Goal: Navigation & Orientation: Find specific page/section

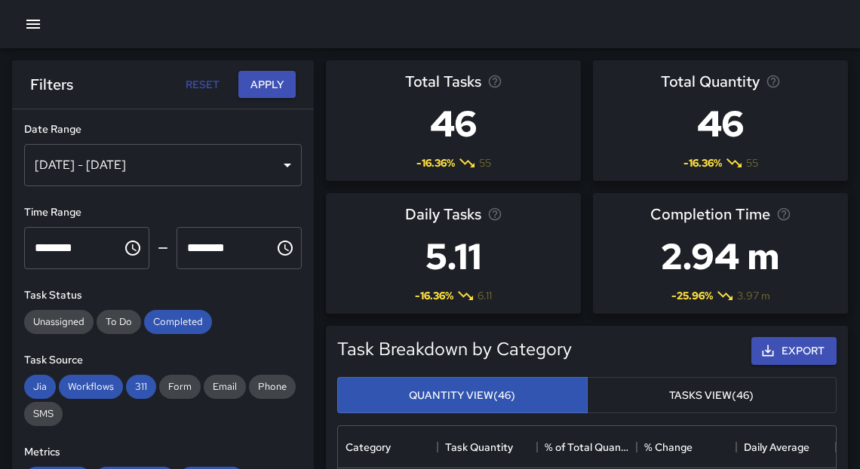
scroll to position [442, 489]
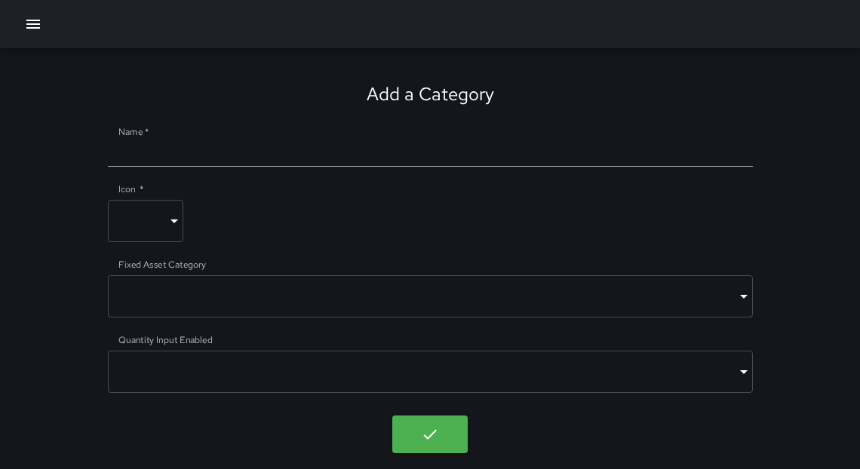
click at [31, 22] on icon "button" at bounding box center [33, 24] width 18 height 18
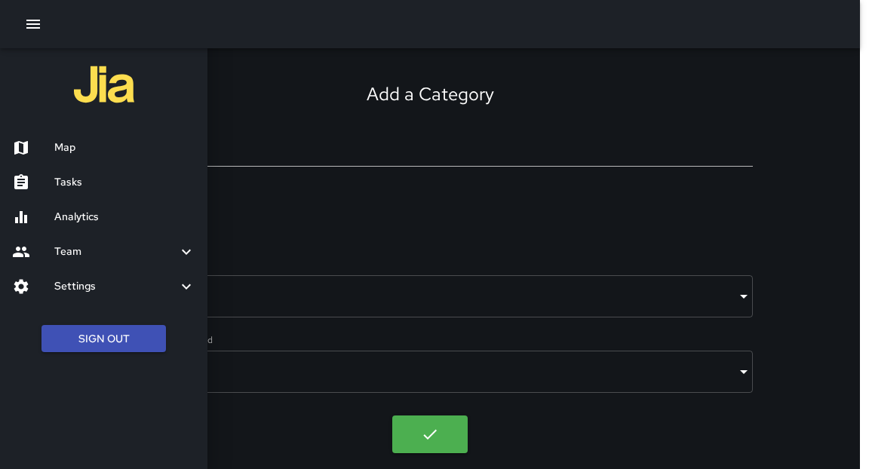
click at [45, 140] on div at bounding box center [33, 148] width 42 height 18
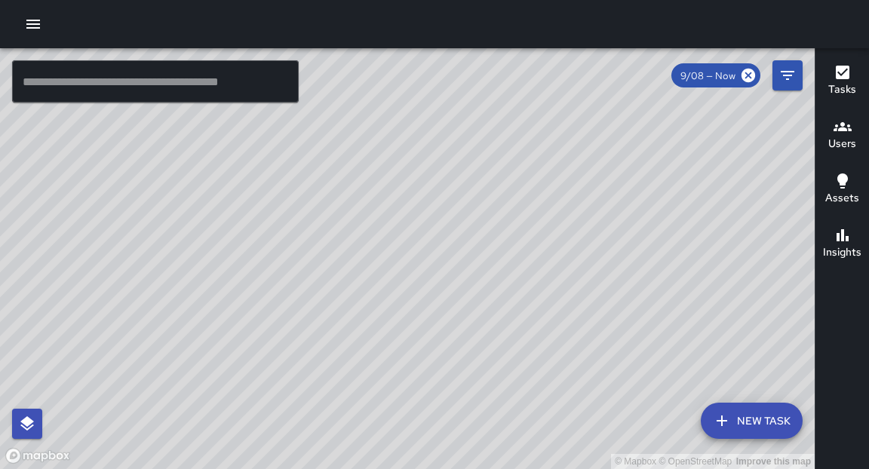
click at [532, 351] on div "© Mapbox © OpenStreetMap Improve this map E6 Echo 6 Supervisor Tasks 77 / 82 Ti…" at bounding box center [407, 258] width 814 height 421
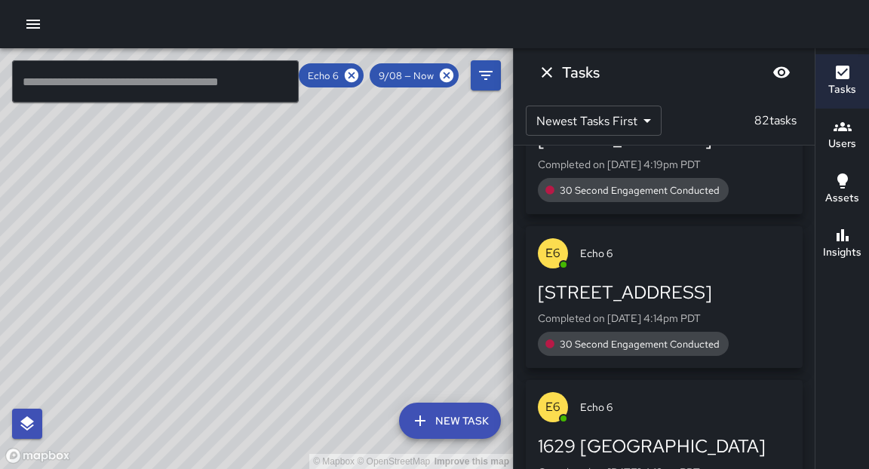
scroll to position [872, 0]
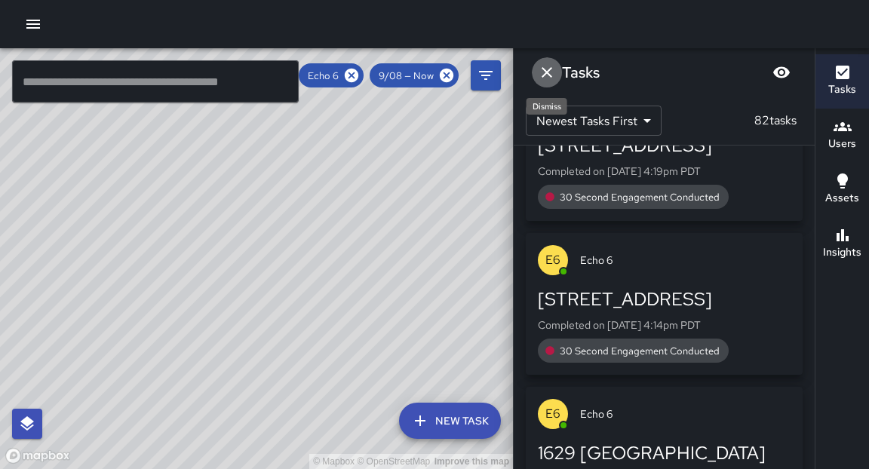
click at [548, 69] on icon "Dismiss" at bounding box center [546, 72] width 11 height 11
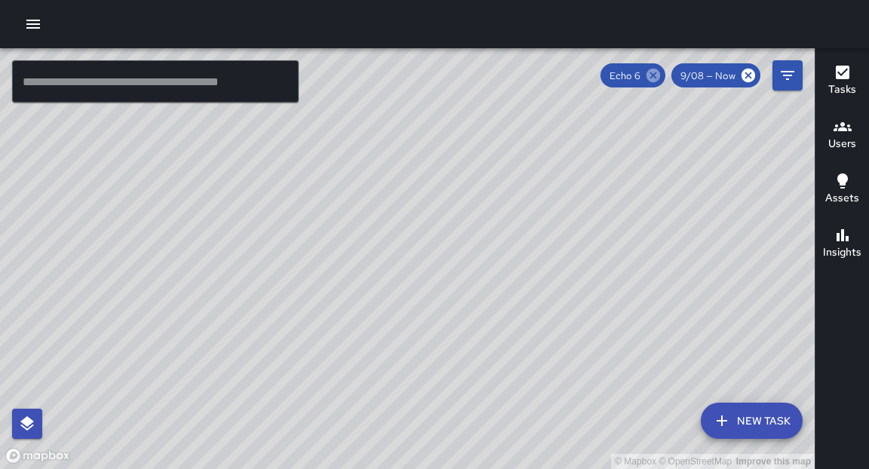
click at [655, 79] on icon at bounding box center [653, 76] width 14 height 14
